Goal: Check status: Check status

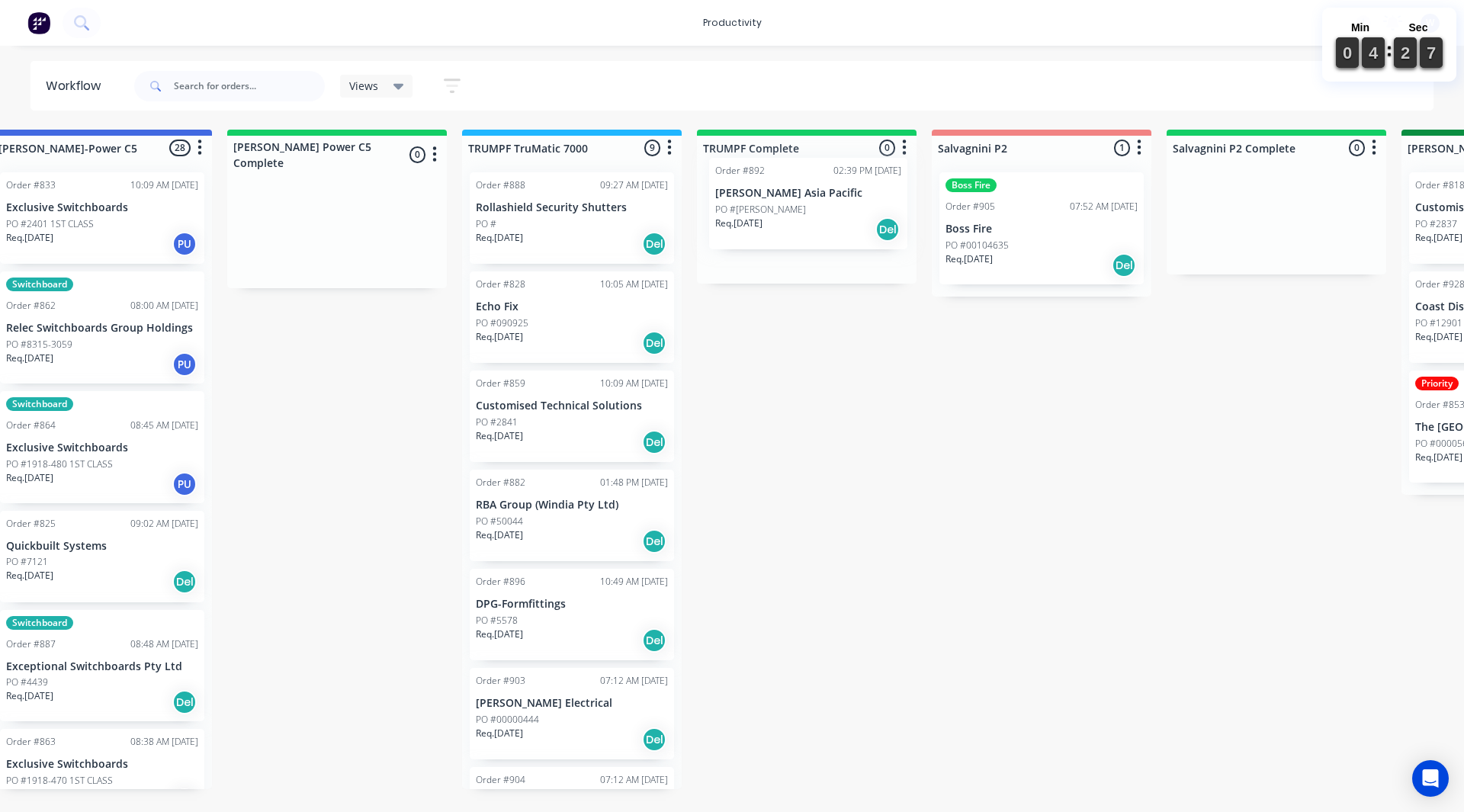
drag, startPoint x: 521, startPoint y: 236, endPoint x: 763, endPoint y: 219, distance: 242.6
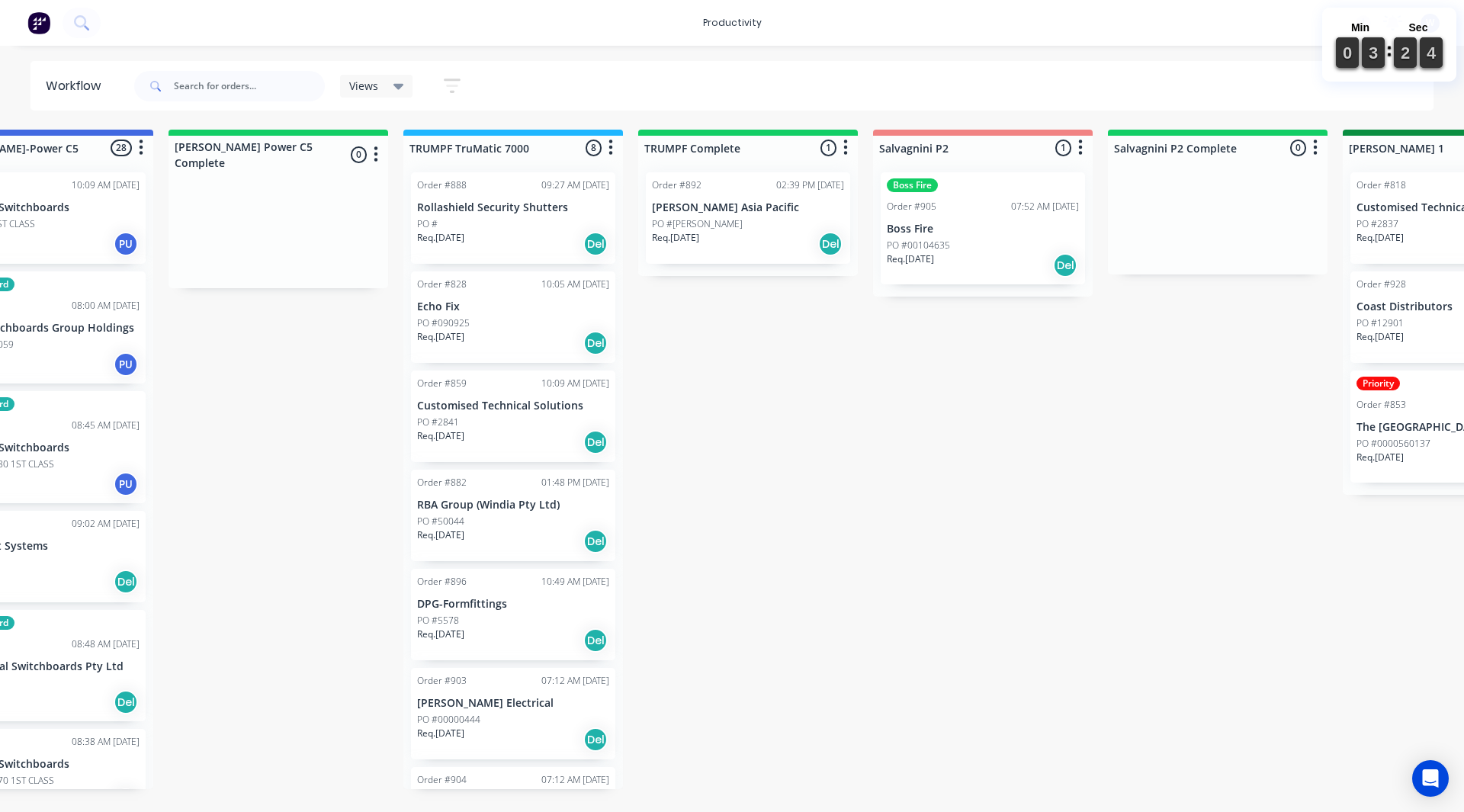
scroll to position [0, 1626]
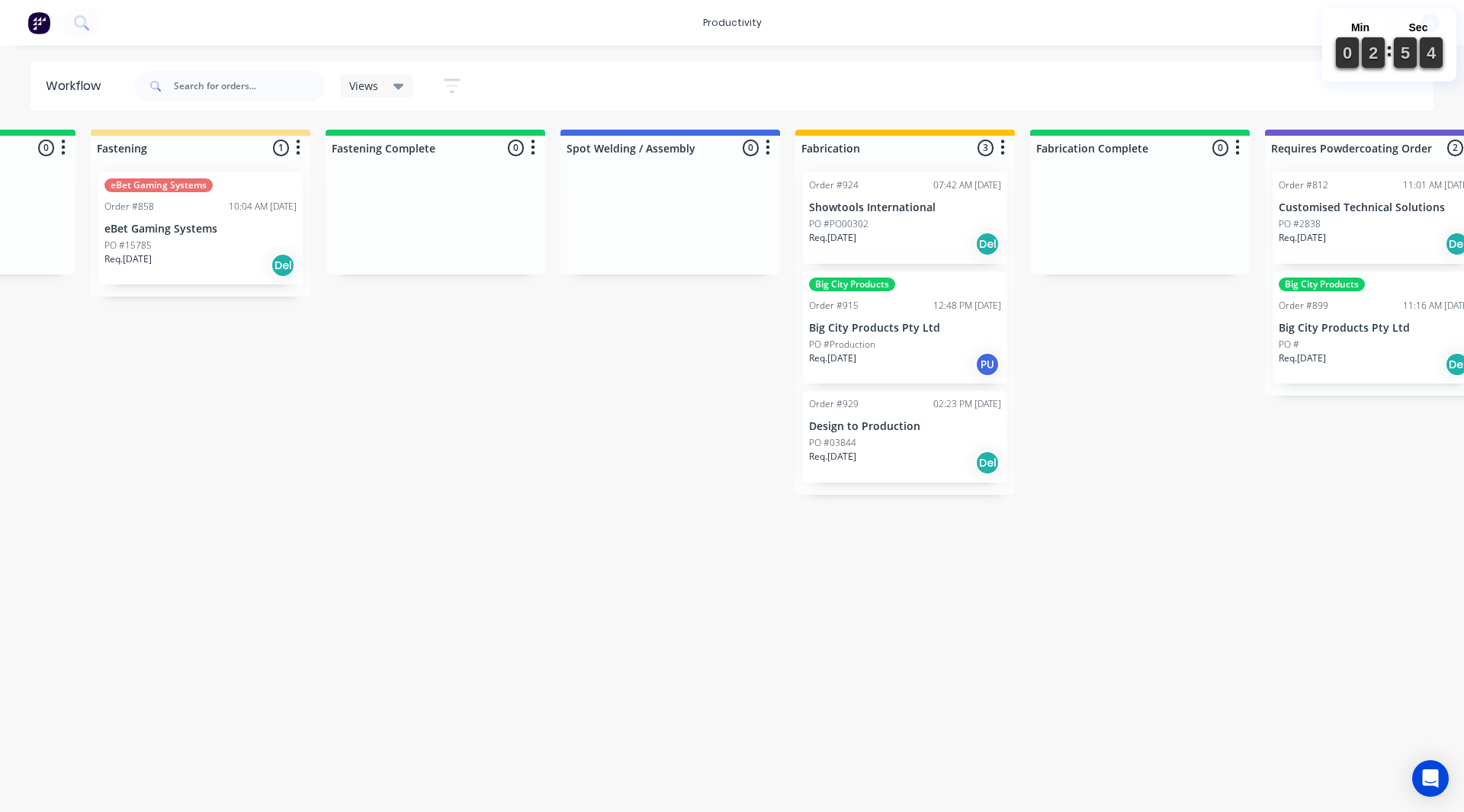
scroll to position [0, 3812]
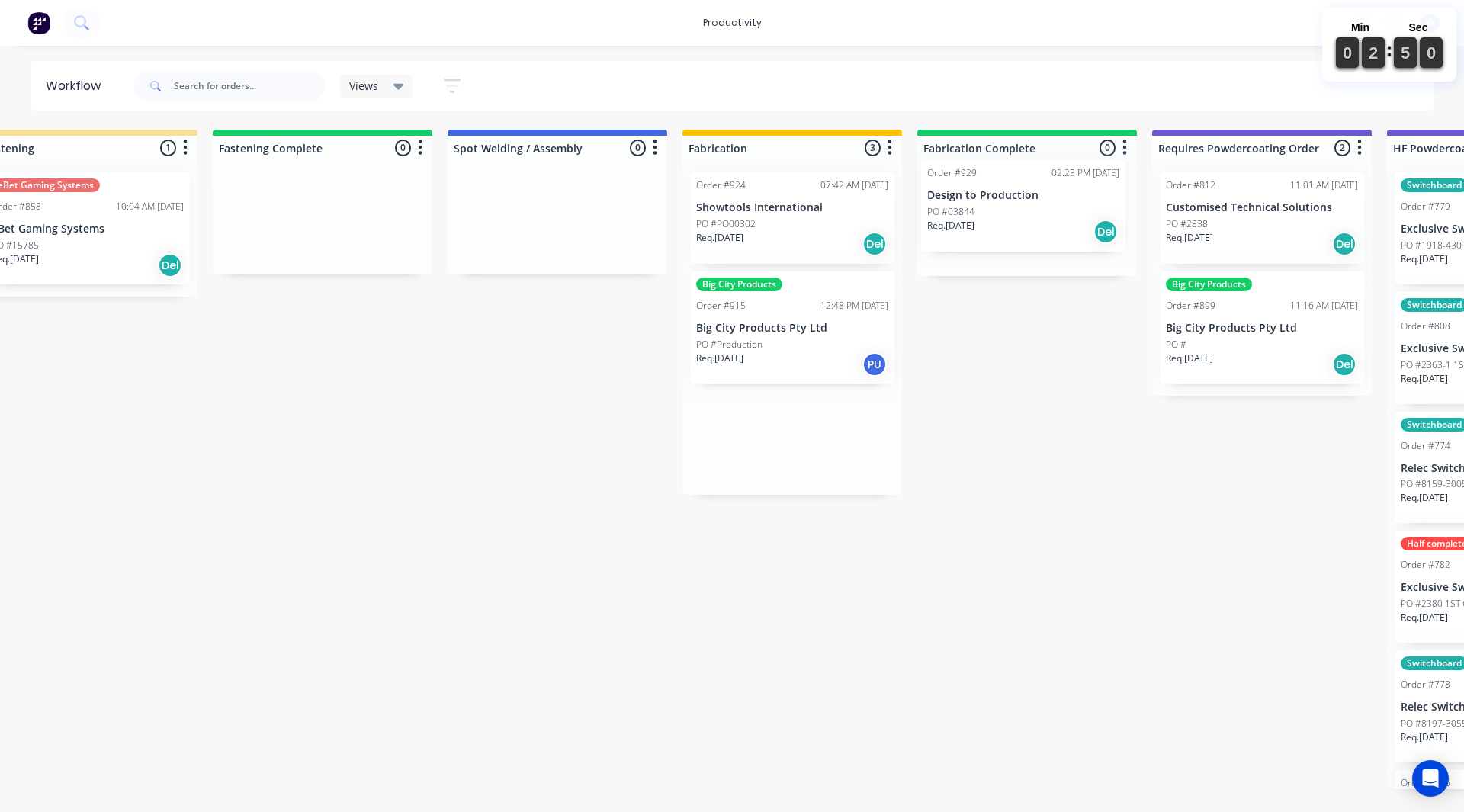
drag, startPoint x: 752, startPoint y: 413, endPoint x: 986, endPoint y: 182, distance: 328.8
click at [273, 86] on input "text" at bounding box center [250, 87] width 151 height 31
type input "892"
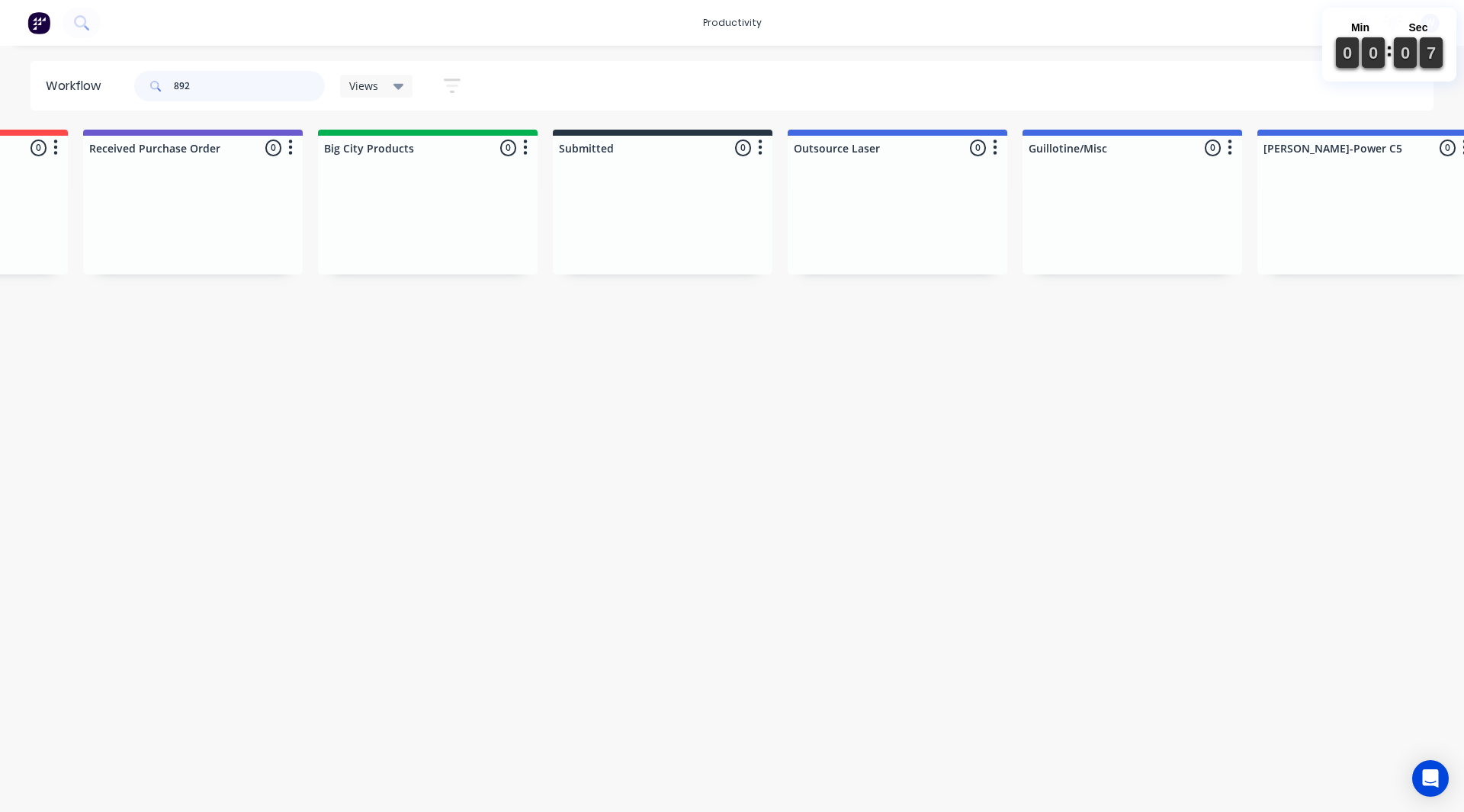
scroll to position [0, 0]
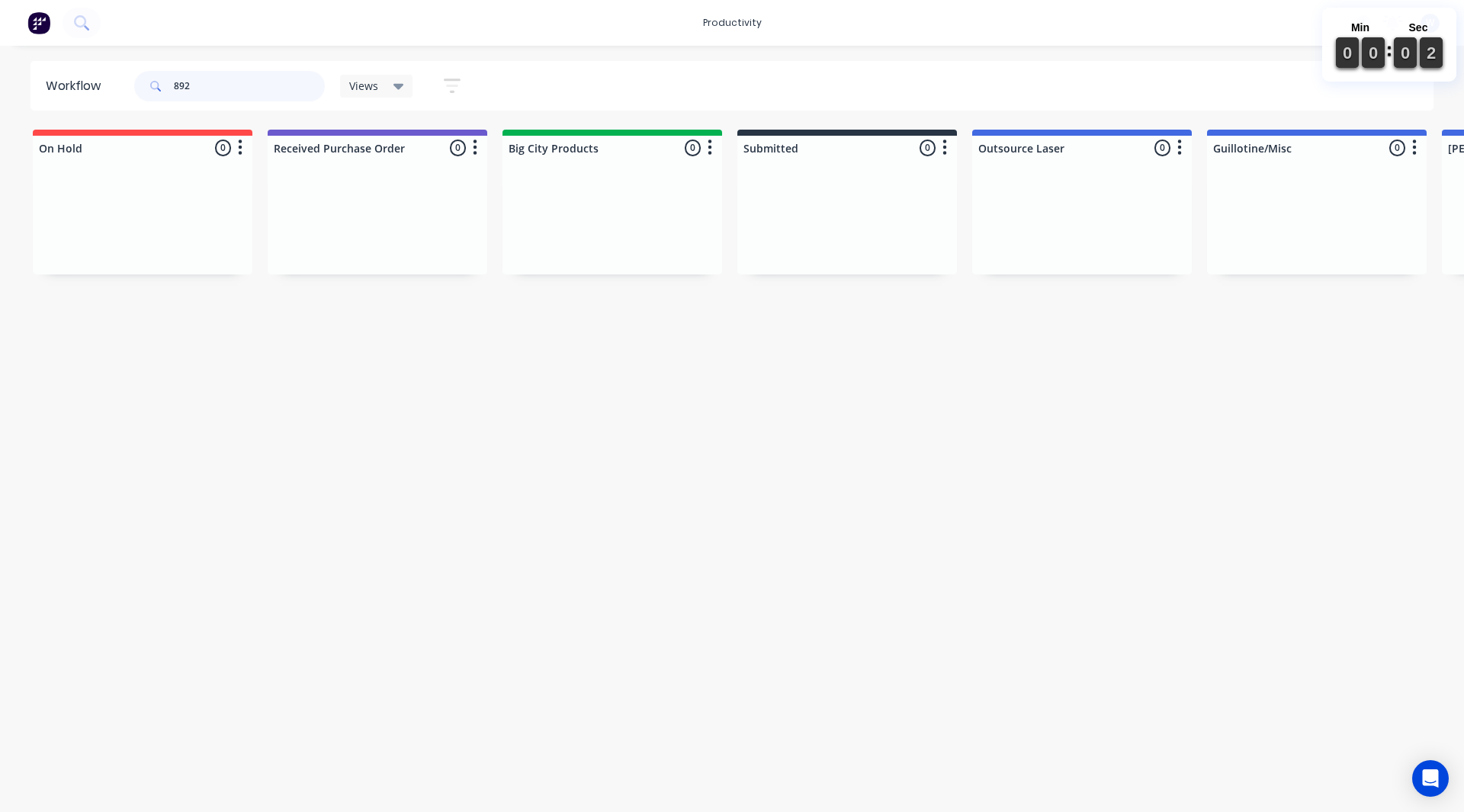
drag, startPoint x: 245, startPoint y: 89, endPoint x: 91, endPoint y: 79, distance: 154.3
click at [91, 79] on header "Workflow 892 Views Save new view None (Default) edit Pat's edit Shane's View ed…" at bounding box center [732, 86] width 1404 height 50
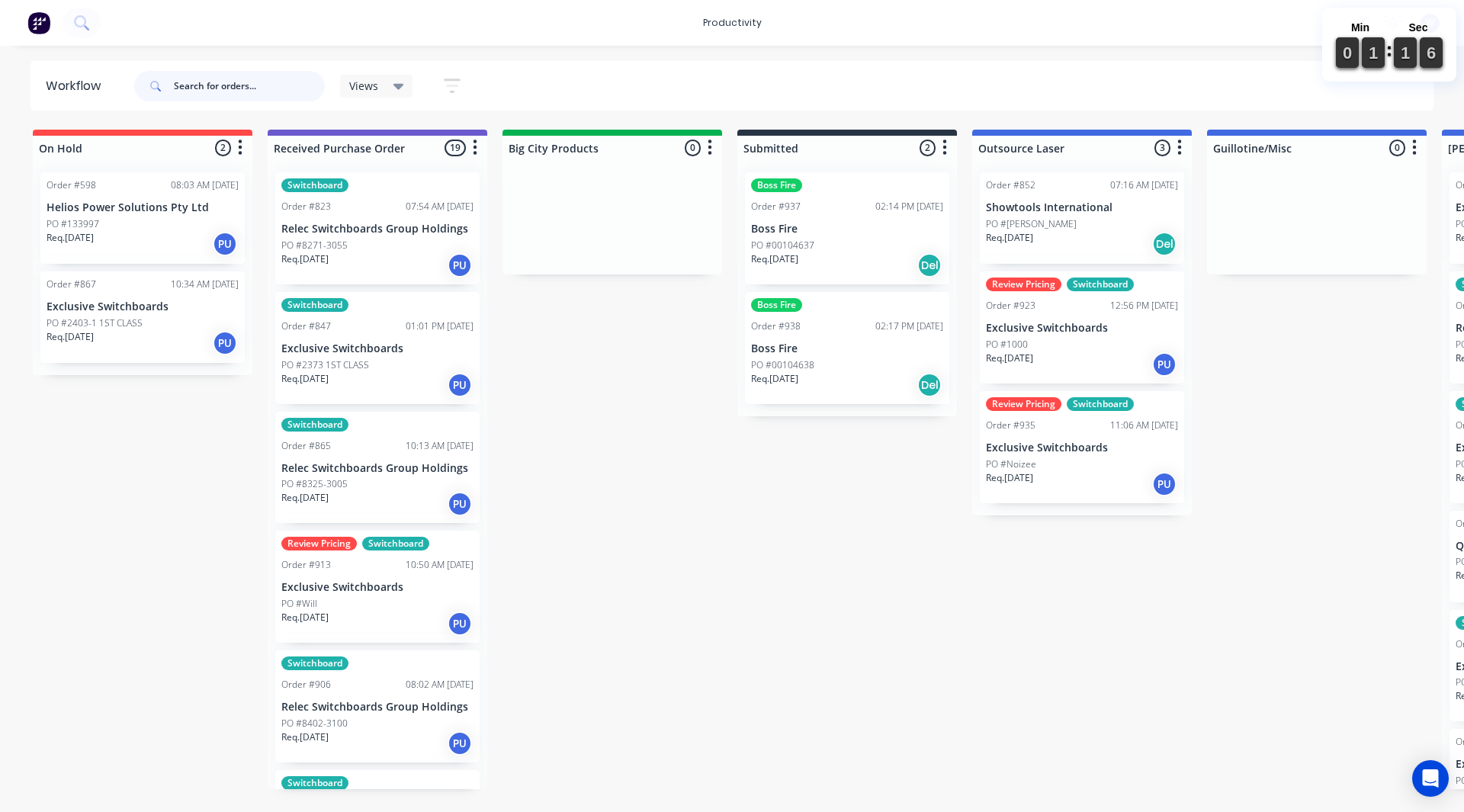
click at [294, 86] on input "text" at bounding box center [250, 87] width 151 height 31
type input "905"
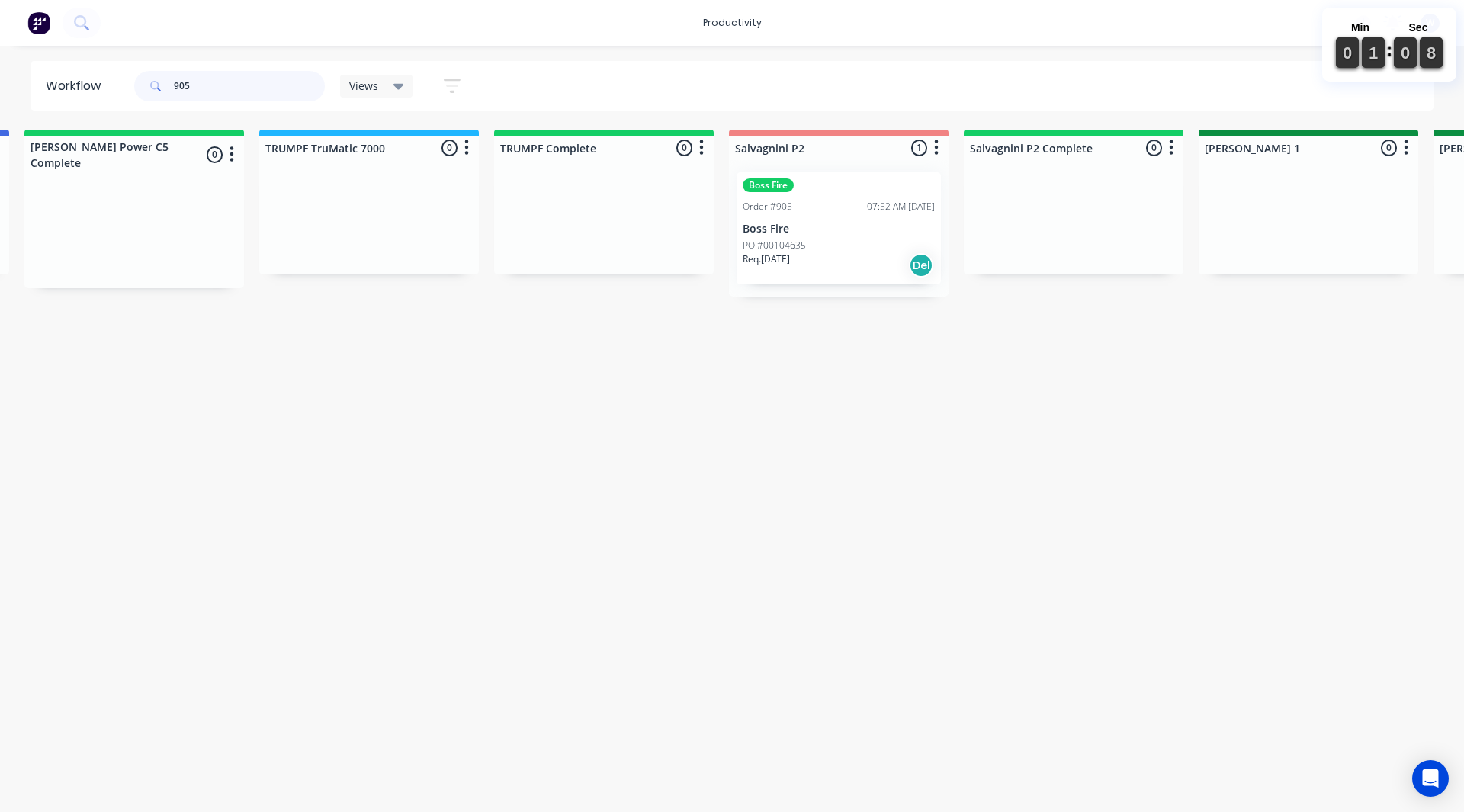
scroll to position [0, 1834]
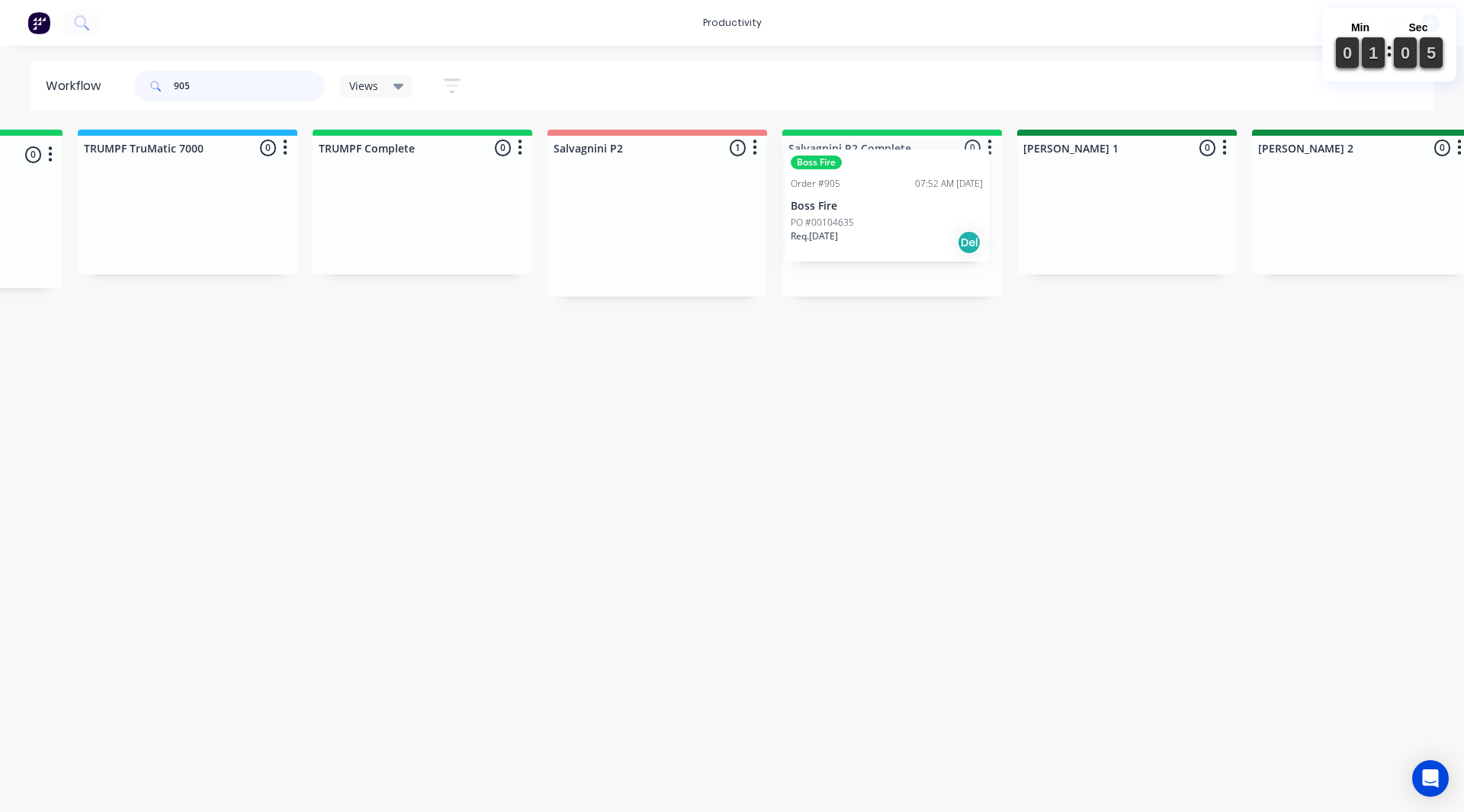
drag, startPoint x: 608, startPoint y: 237, endPoint x: 848, endPoint y: 220, distance: 240.6
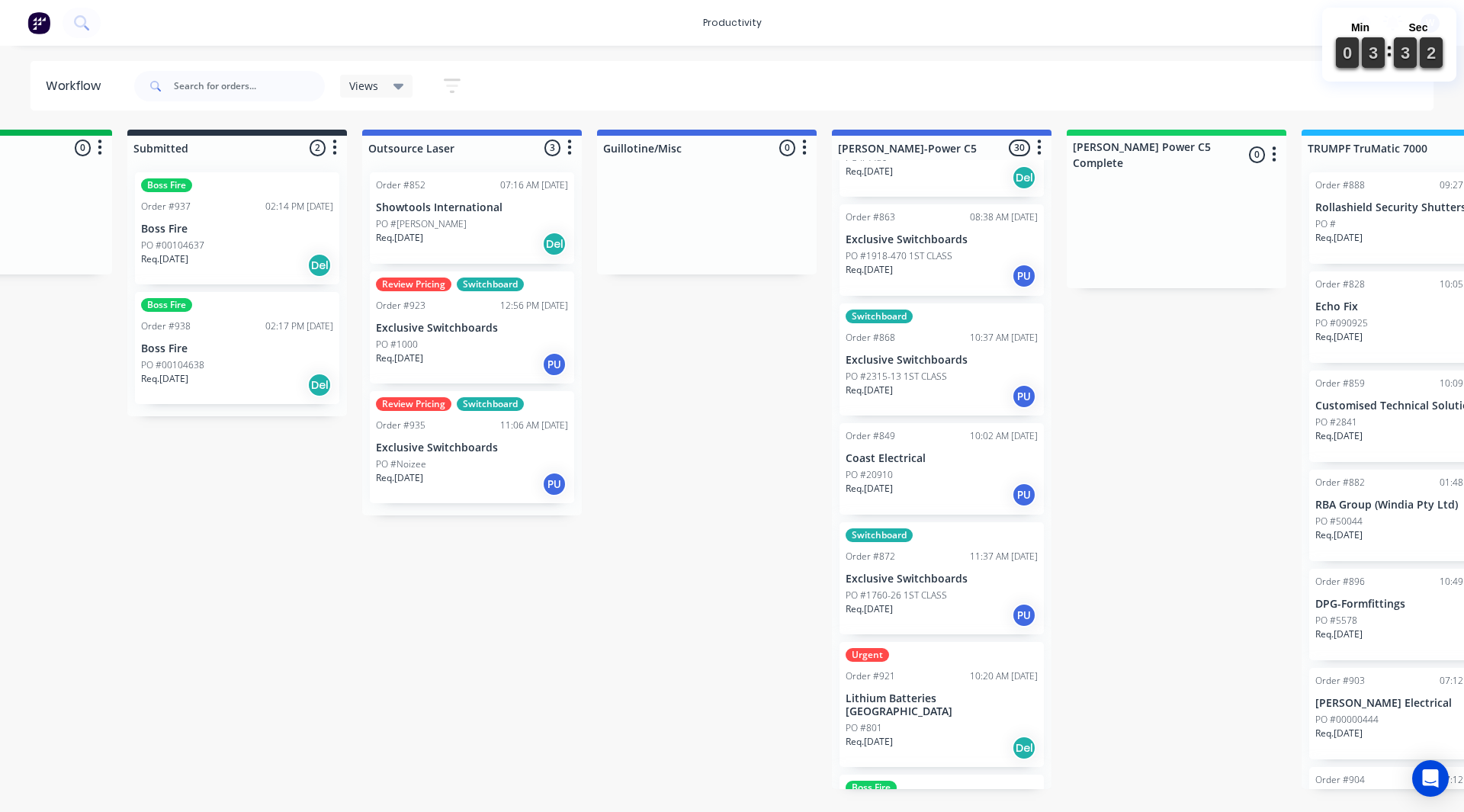
scroll to position [686, 0]
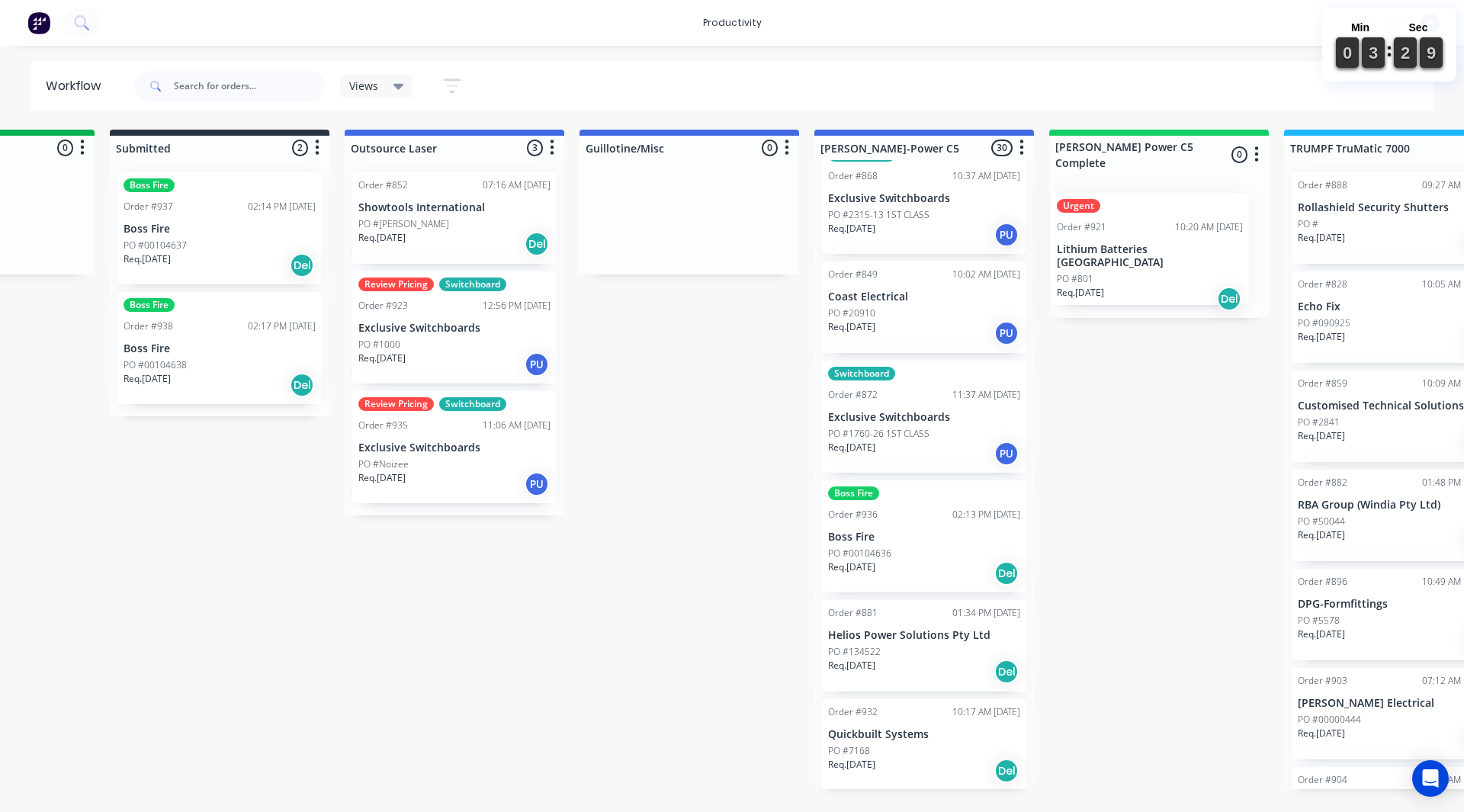
drag, startPoint x: 914, startPoint y: 567, endPoint x: 1127, endPoint y: 276, distance: 360.6
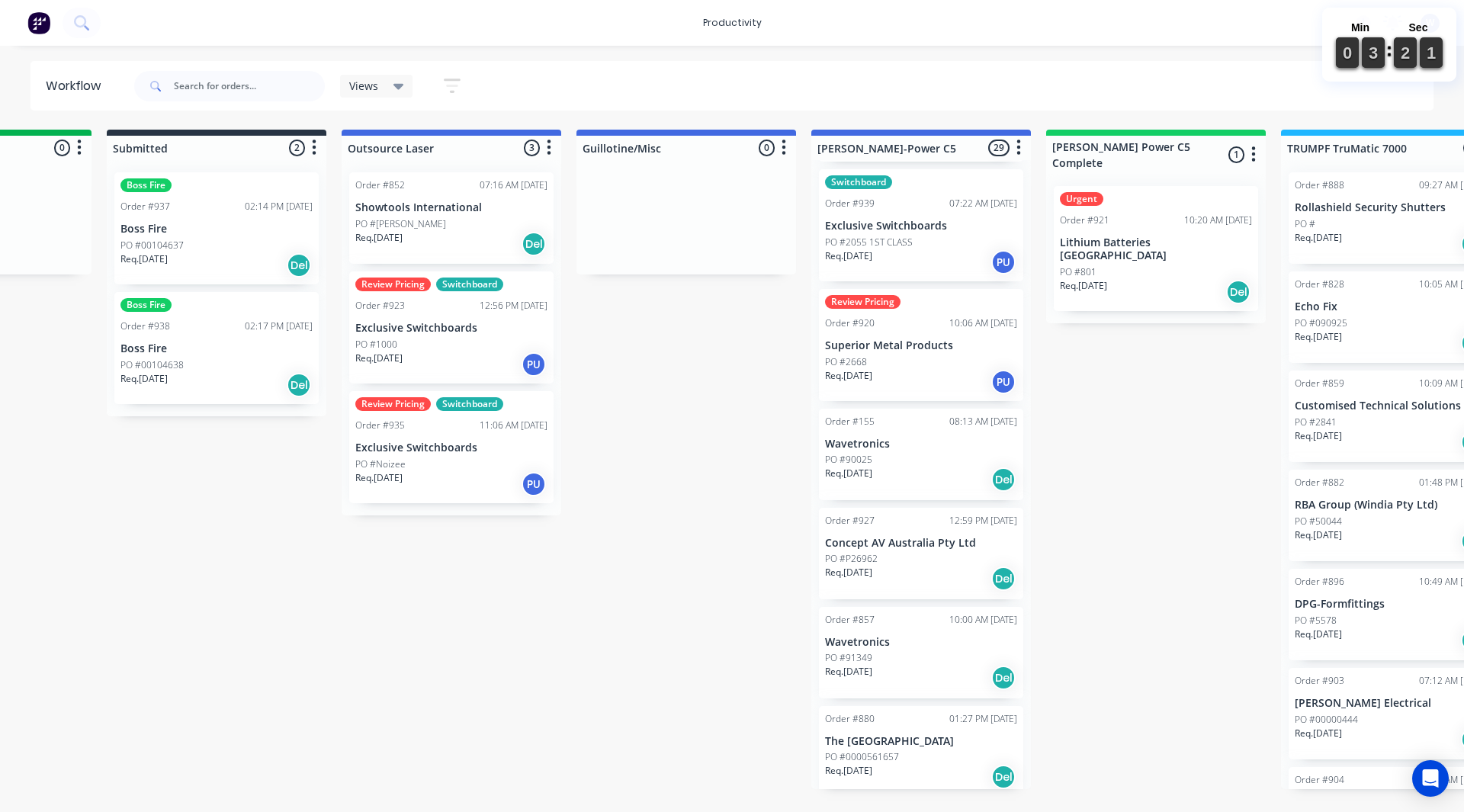
scroll to position [2496, 0]
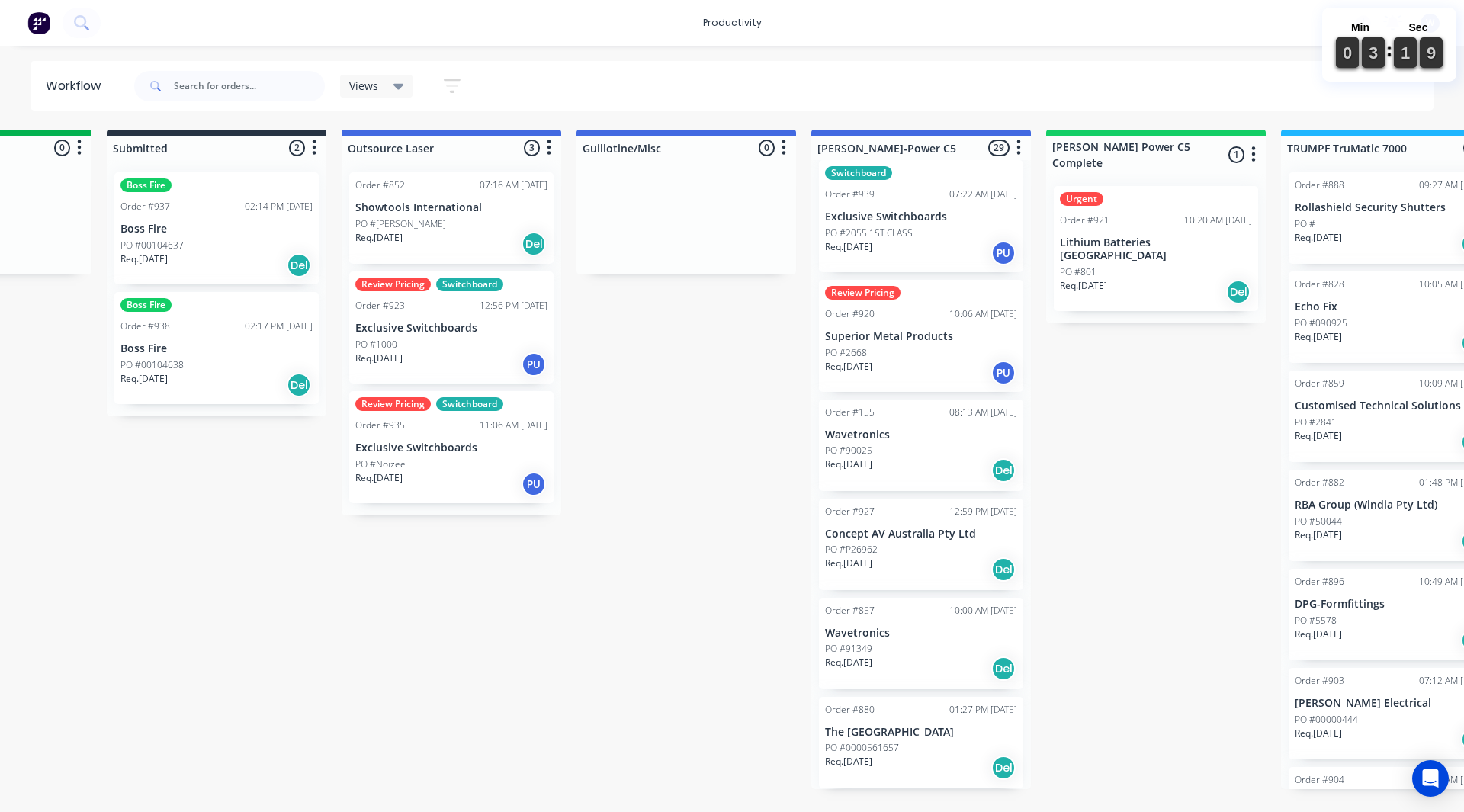
click at [945, 750] on div "PO #0000561657" at bounding box center [921, 748] width 192 height 14
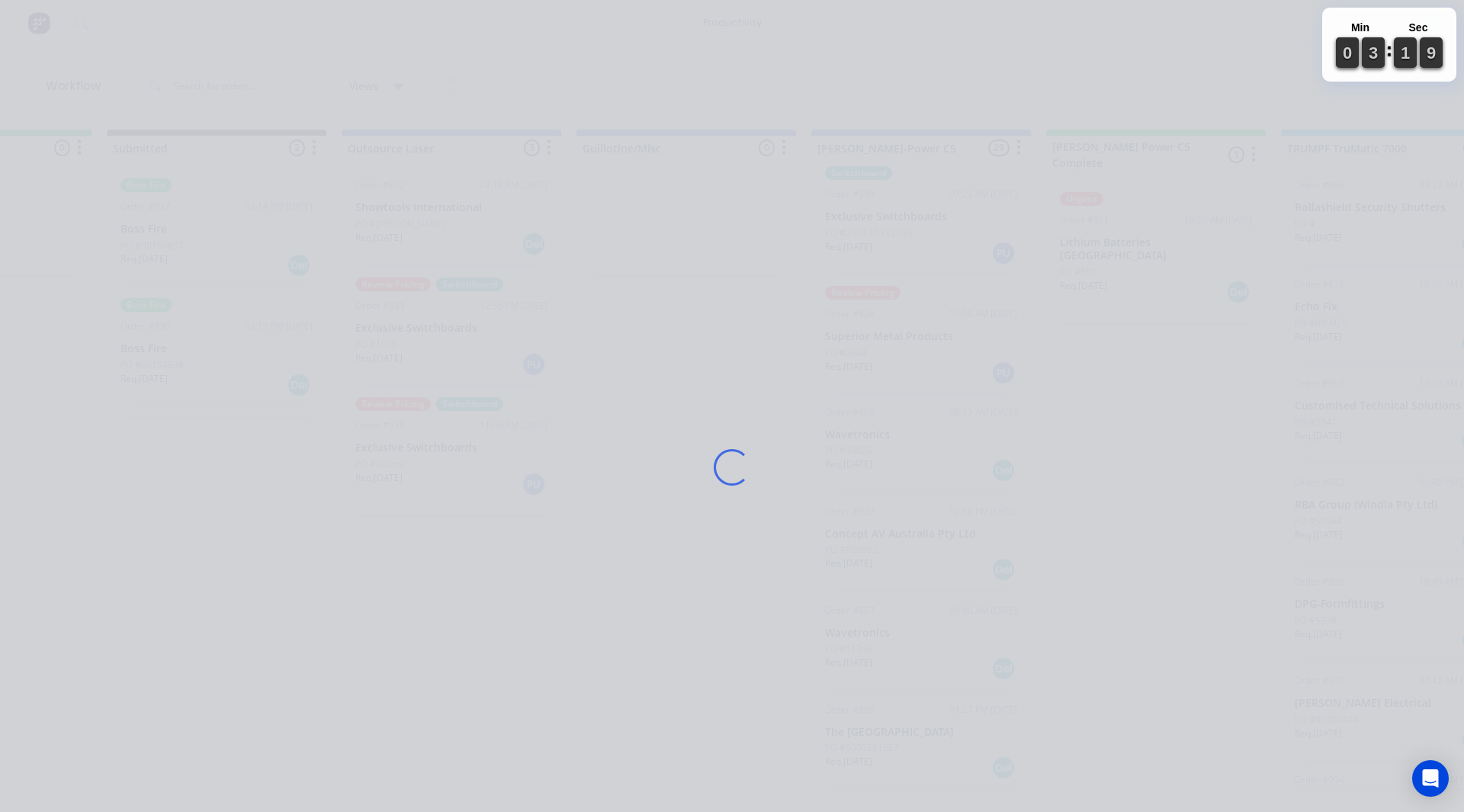
click at [945, 750] on div "Loading..." at bounding box center [732, 466] width 1220 height 812
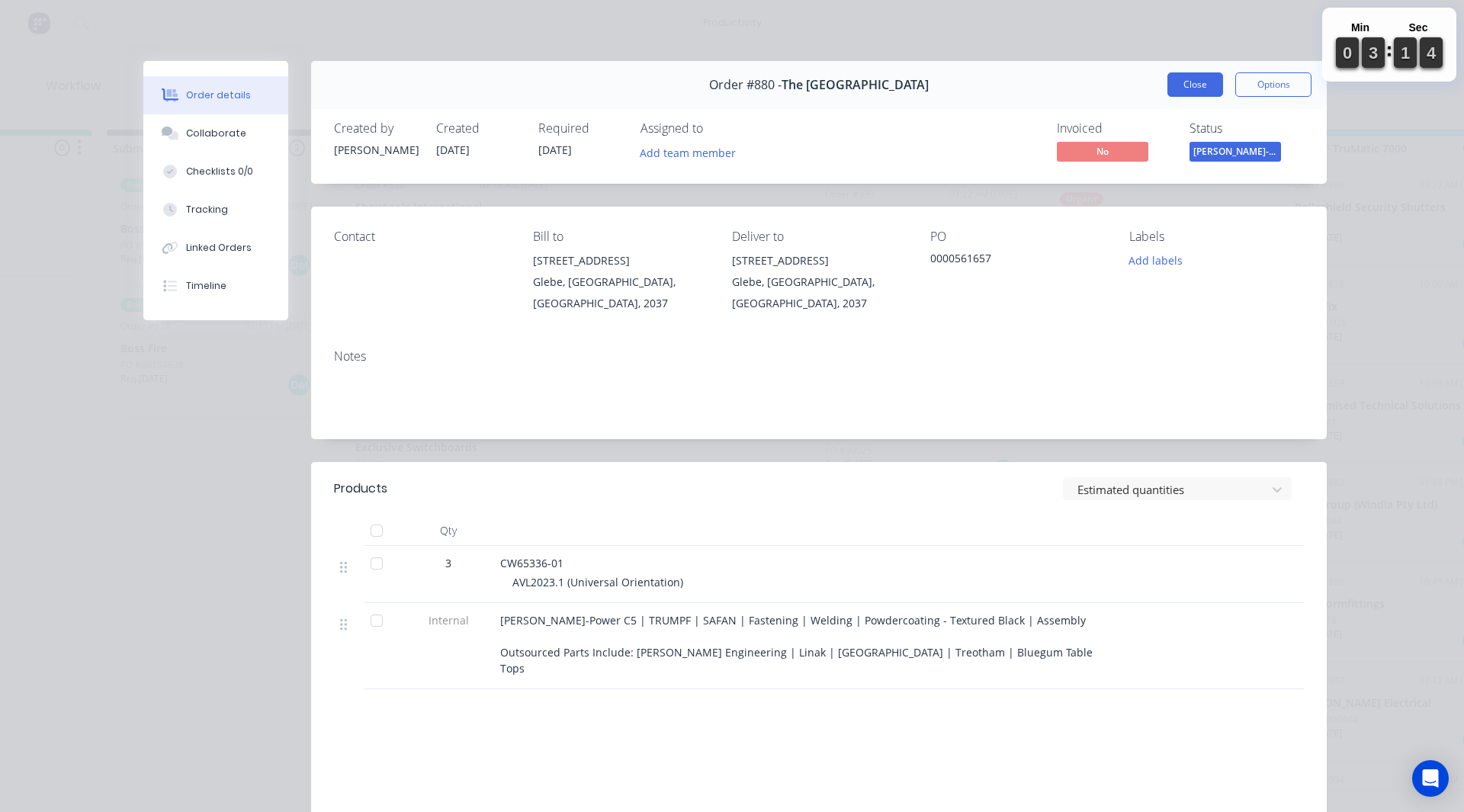
click at [1207, 92] on button "Close" at bounding box center [1195, 84] width 56 height 24
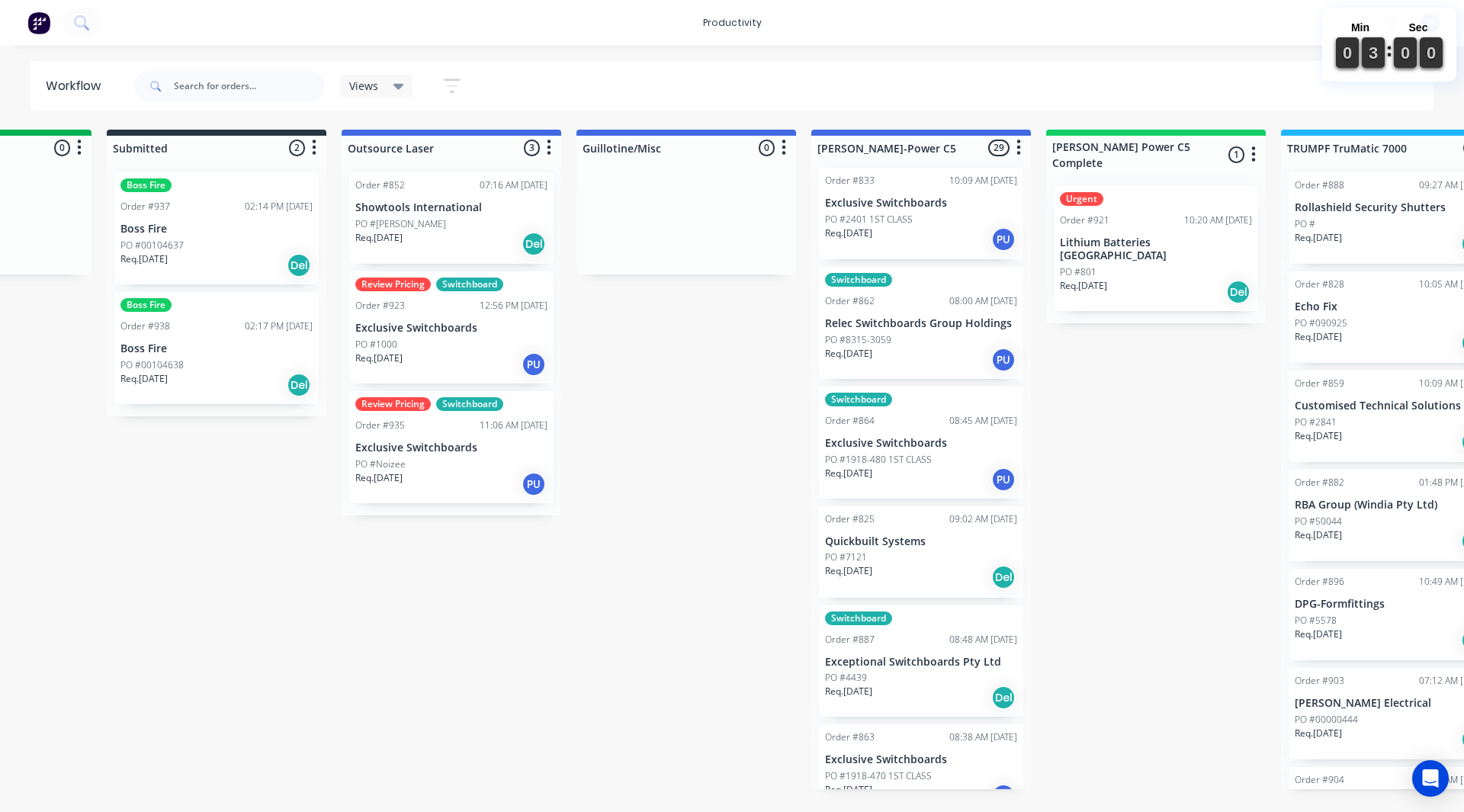
scroll to position [0, 0]
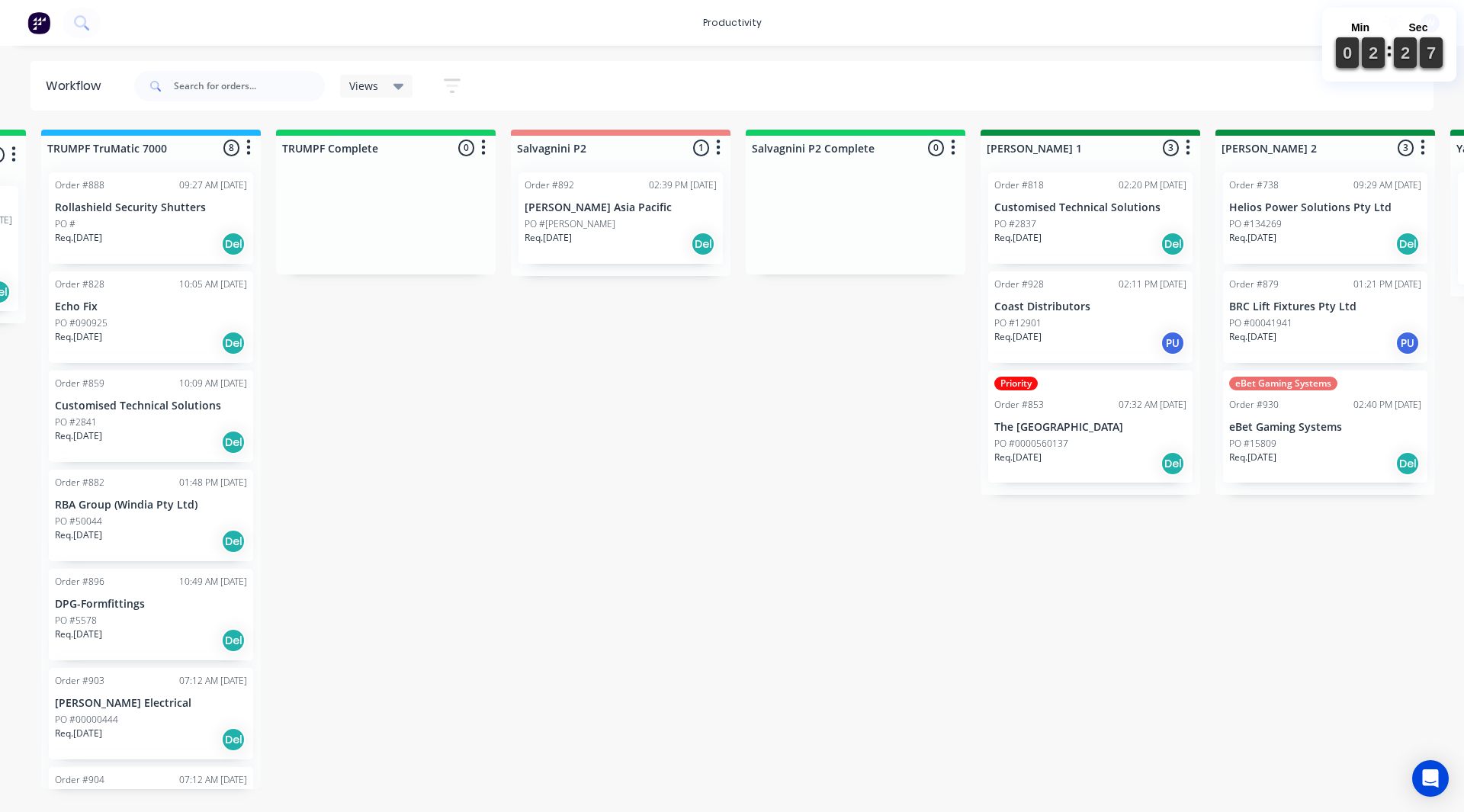
scroll to position [0, 1874]
